Goal: Task Accomplishment & Management: Manage account settings

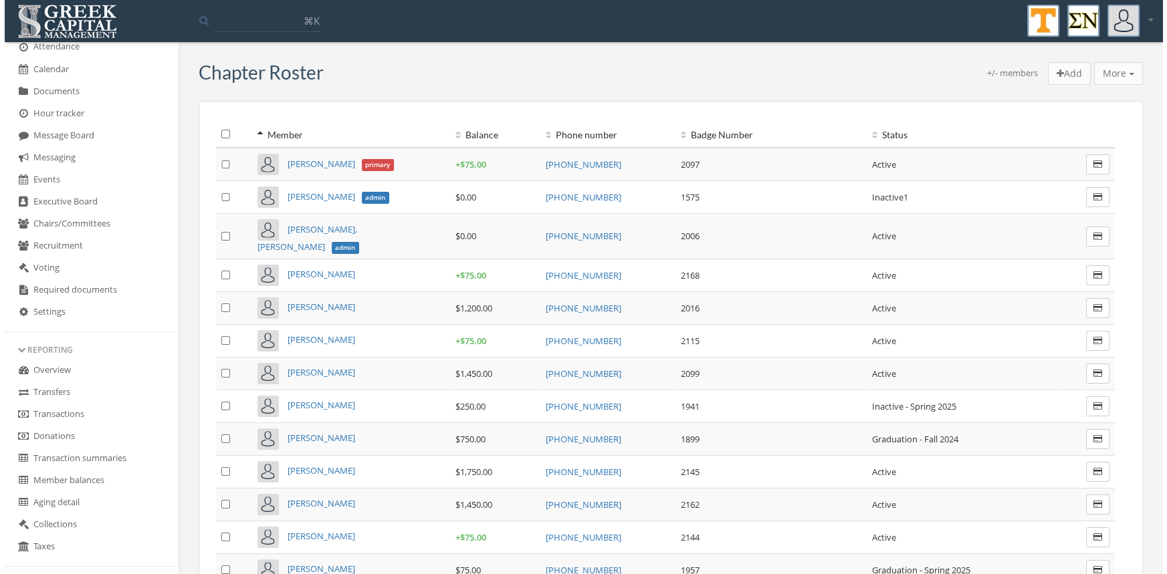
scroll to position [261, 0]
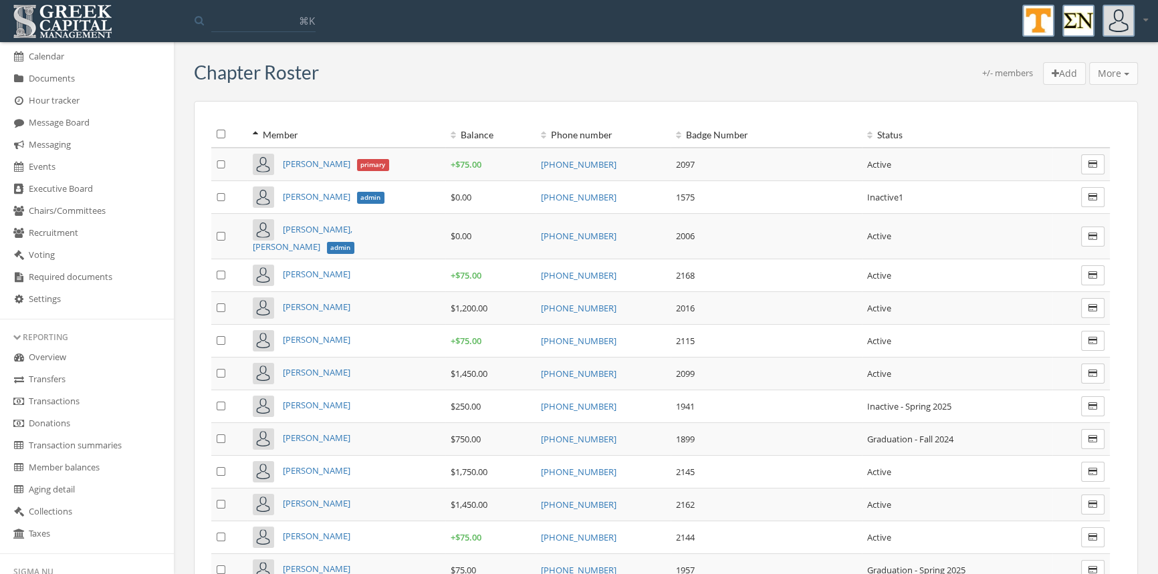
click at [73, 402] on link "Transactions" at bounding box center [87, 402] width 174 height 22
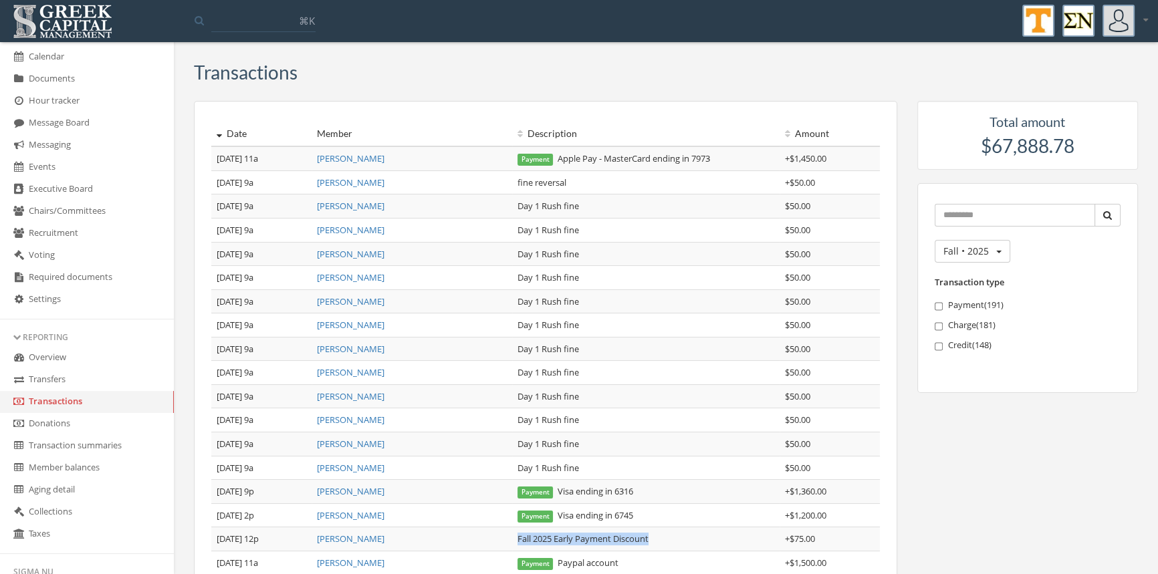
drag, startPoint x: 638, startPoint y: 535, endPoint x: 518, endPoint y: 536, distance: 119.7
click at [518, 536] on td "Fall 2025 Early Payment Discount" at bounding box center [645, 540] width 267 height 24
copy td "Fall 2025 Early Payment Discount"
click at [361, 514] on link "[PERSON_NAME]" at bounding box center [351, 516] width 68 height 12
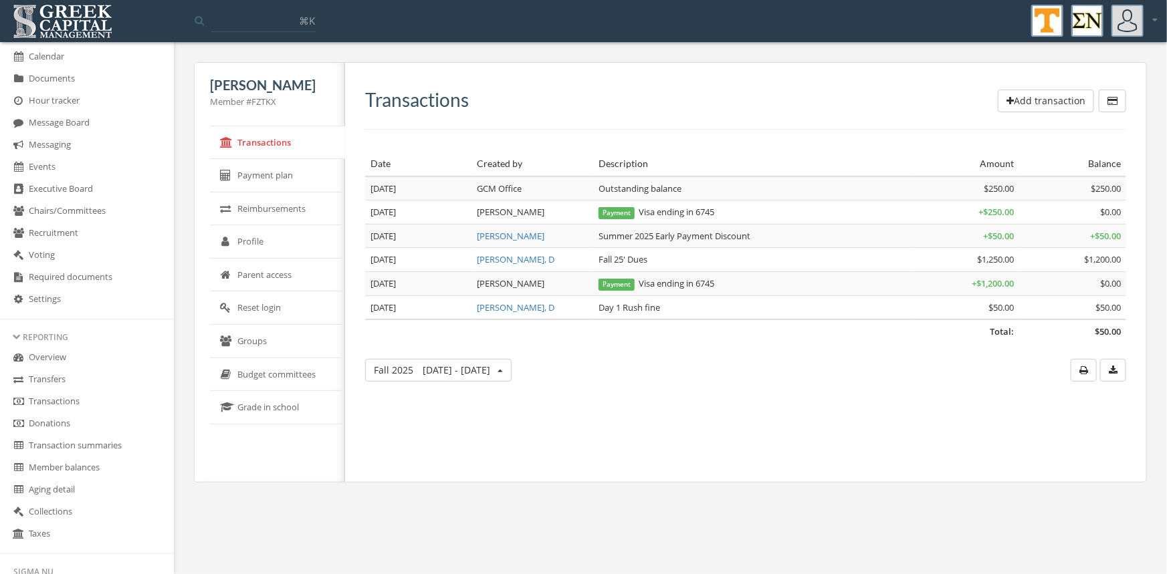
drag, startPoint x: 922, startPoint y: 90, endPoint x: 1076, endPoint y: 21, distance: 169.1
click at [935, 78] on div "Transactions Add transaction Date Created by Description Amount Balance Total: …" at bounding box center [740, 272] width 791 height 419
